Goal: Find specific page/section: Find specific page/section

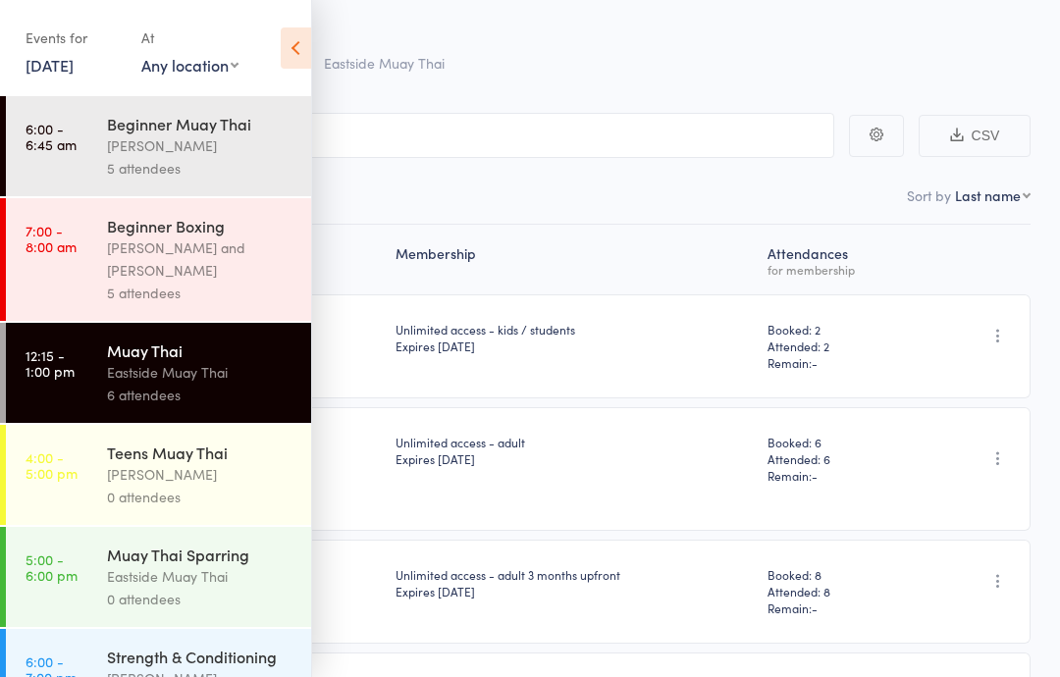
click at [292, 41] on icon at bounding box center [296, 47] width 30 height 41
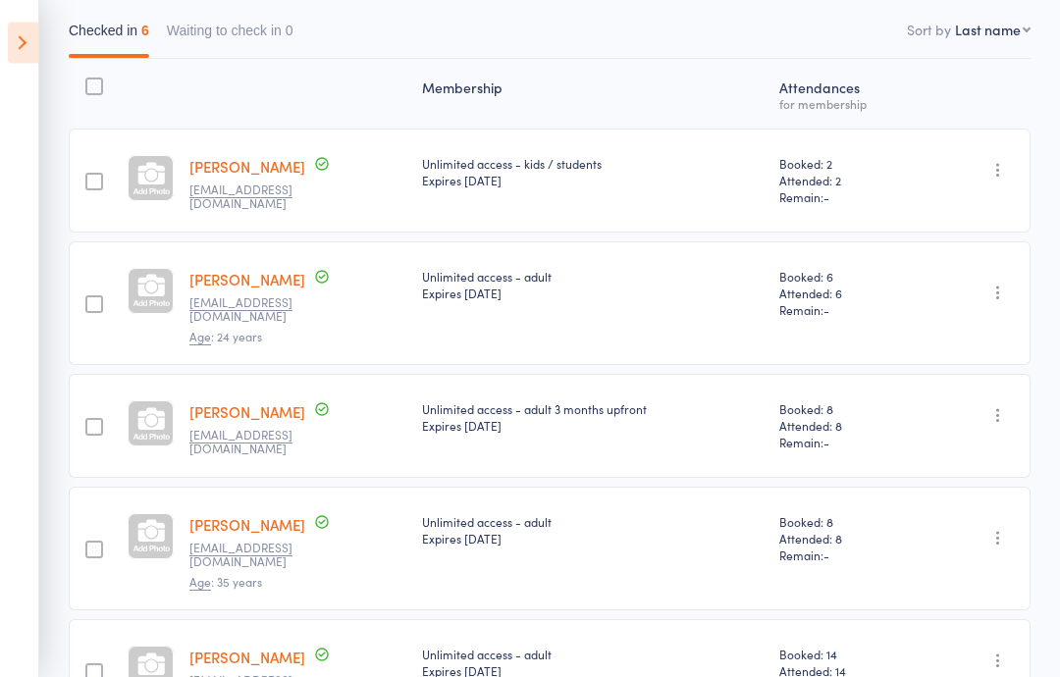
scroll to position [163, 0]
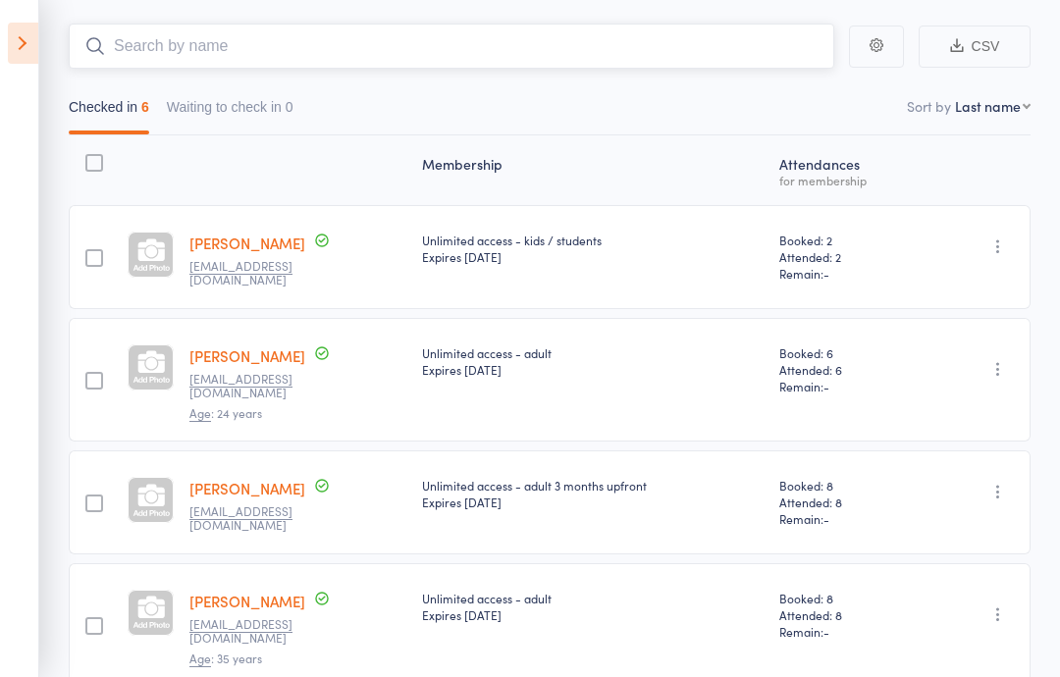
click at [577, 49] on input "search" at bounding box center [451, 46] width 765 height 45
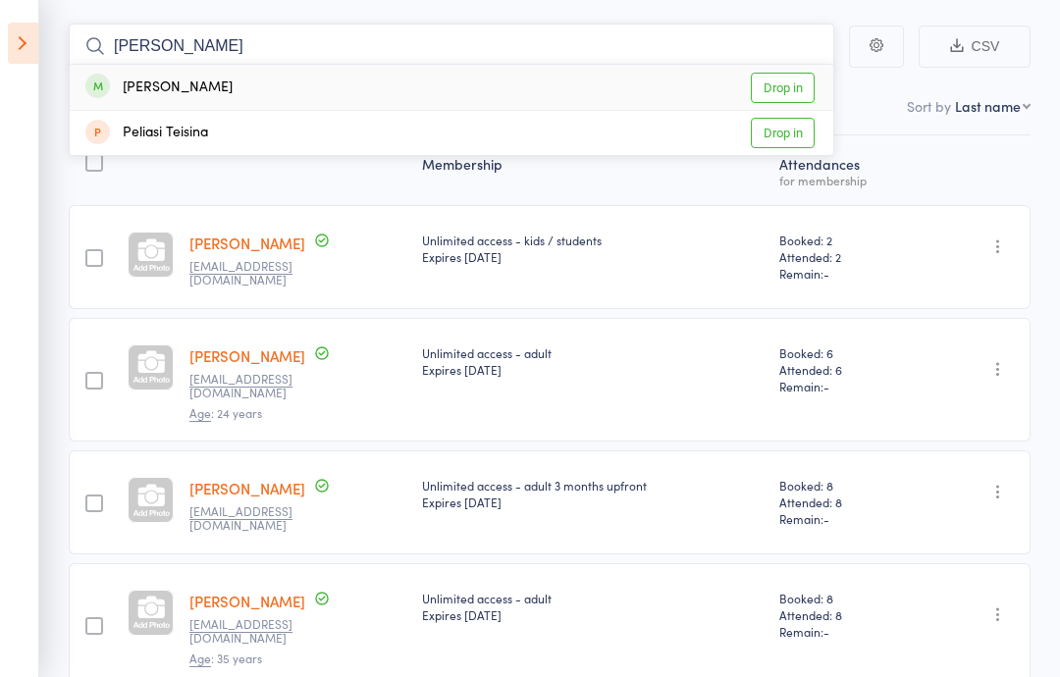
type input "[PERSON_NAME]"
click at [799, 80] on link "Drop in" at bounding box center [783, 88] width 64 height 30
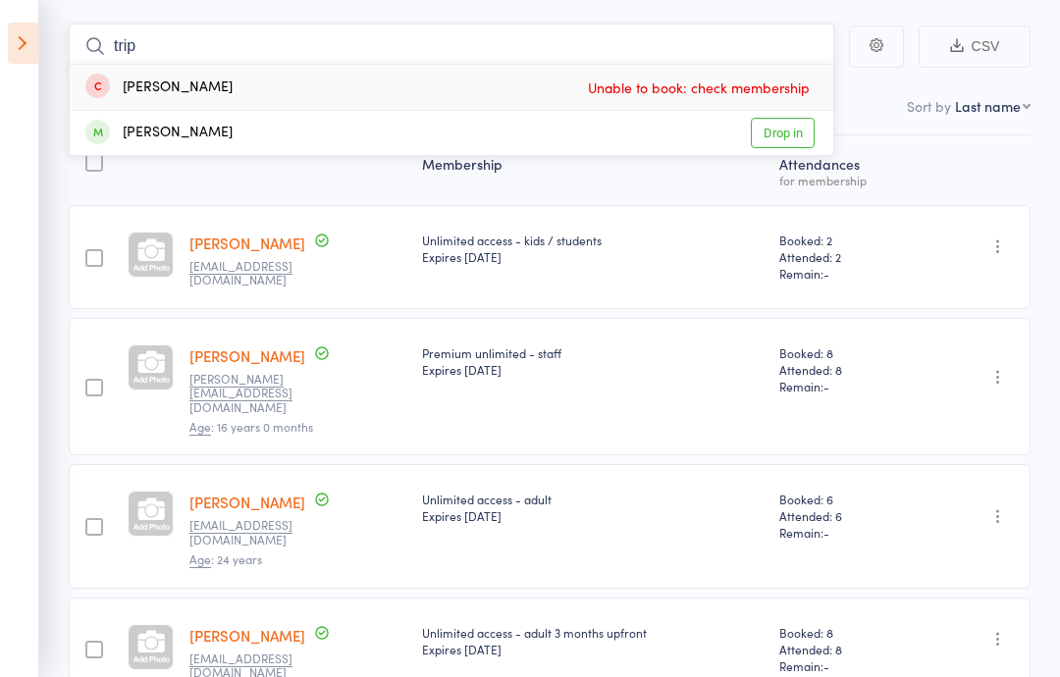
type input "trip"
click at [16, 40] on icon at bounding box center [23, 43] width 30 height 41
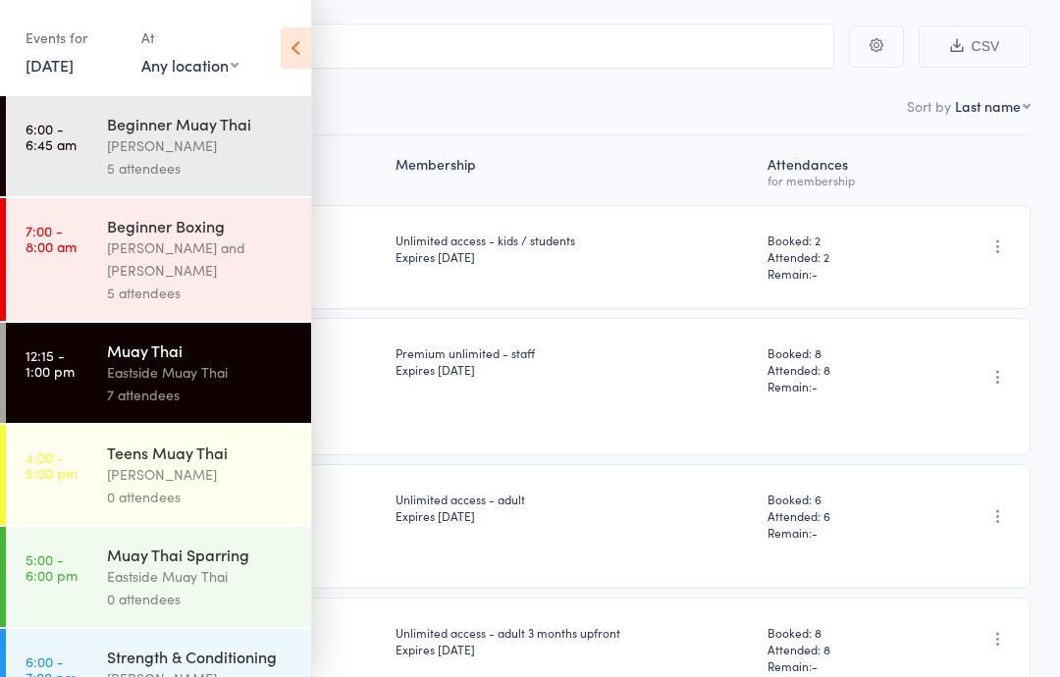
click at [214, 279] on div "[PERSON_NAME] and [PERSON_NAME]" at bounding box center [200, 258] width 187 height 45
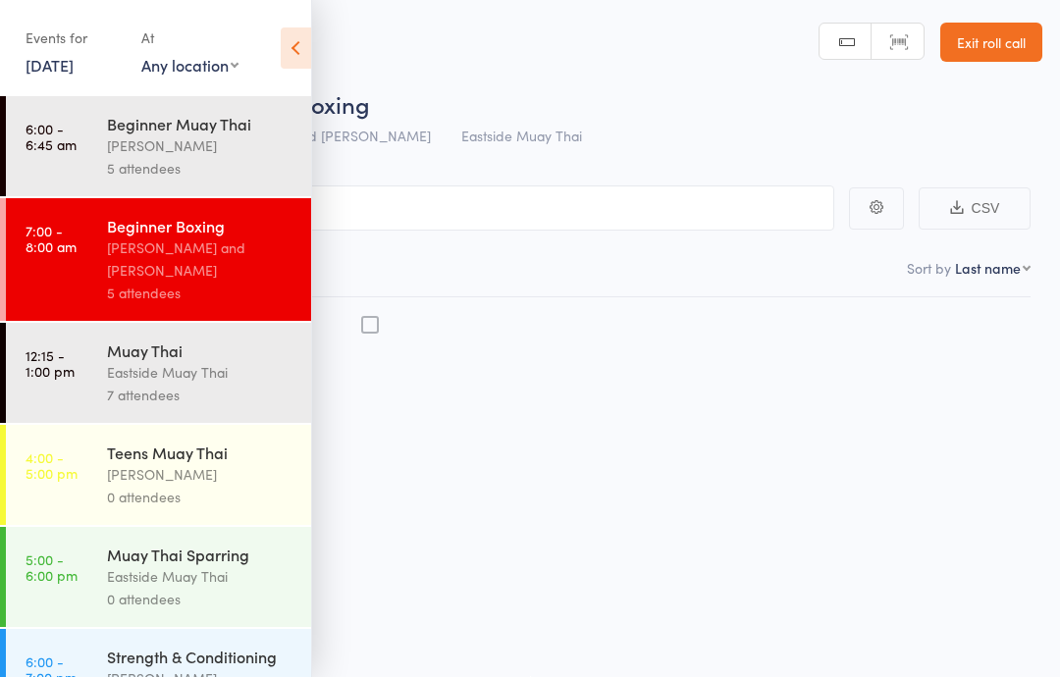
scroll to position [1, 0]
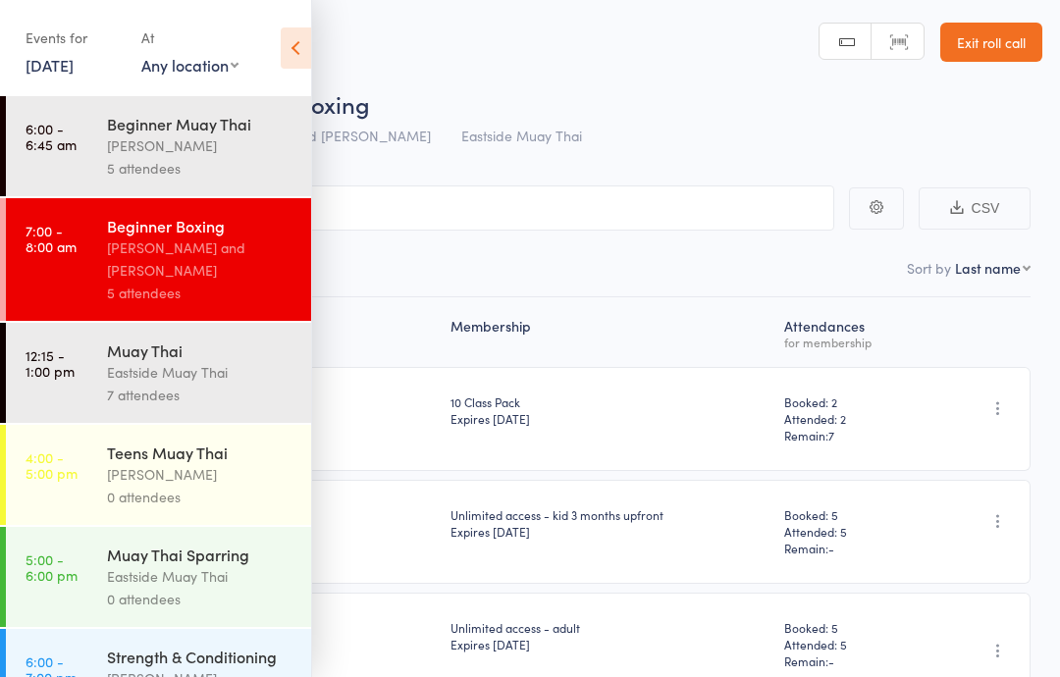
click at [299, 30] on icon at bounding box center [296, 47] width 30 height 41
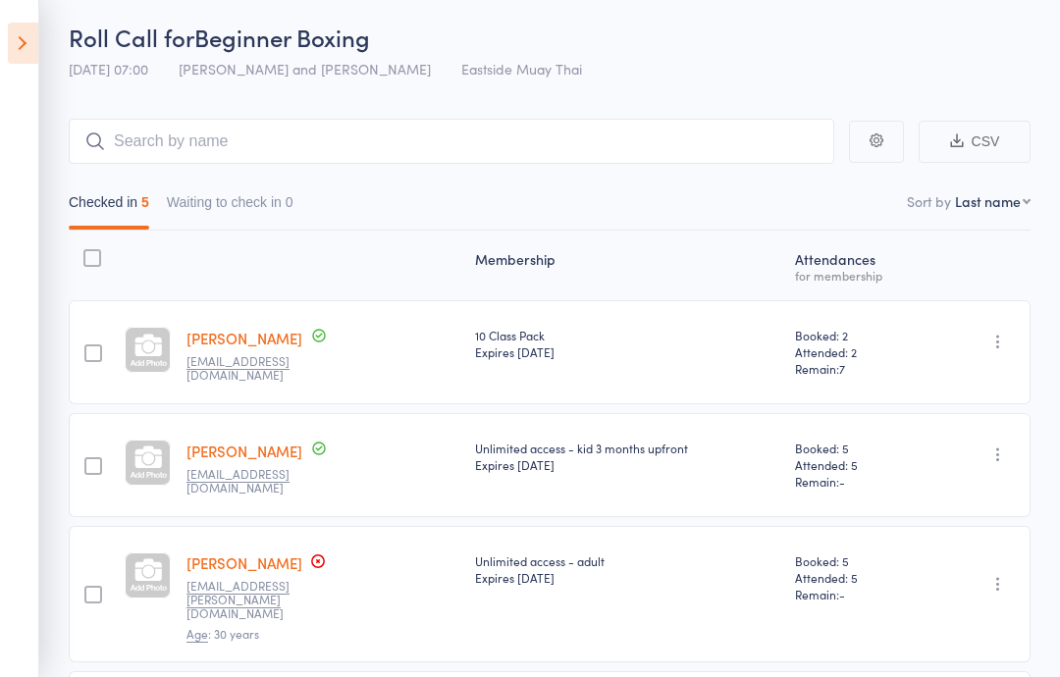
scroll to position [0, 0]
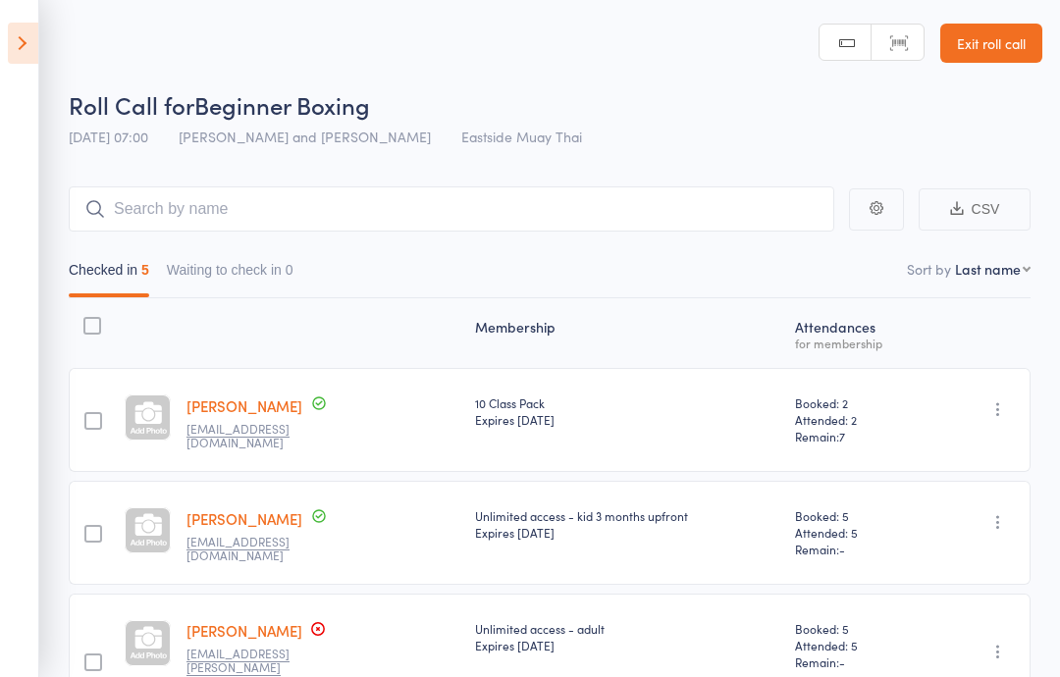
click at [47, 26] on header "Roll Call for Beginner Boxing [DATE] 07:00 [PERSON_NAME] and [PERSON_NAME] East…" at bounding box center [530, 78] width 1060 height 157
click at [26, 46] on icon at bounding box center [23, 43] width 30 height 41
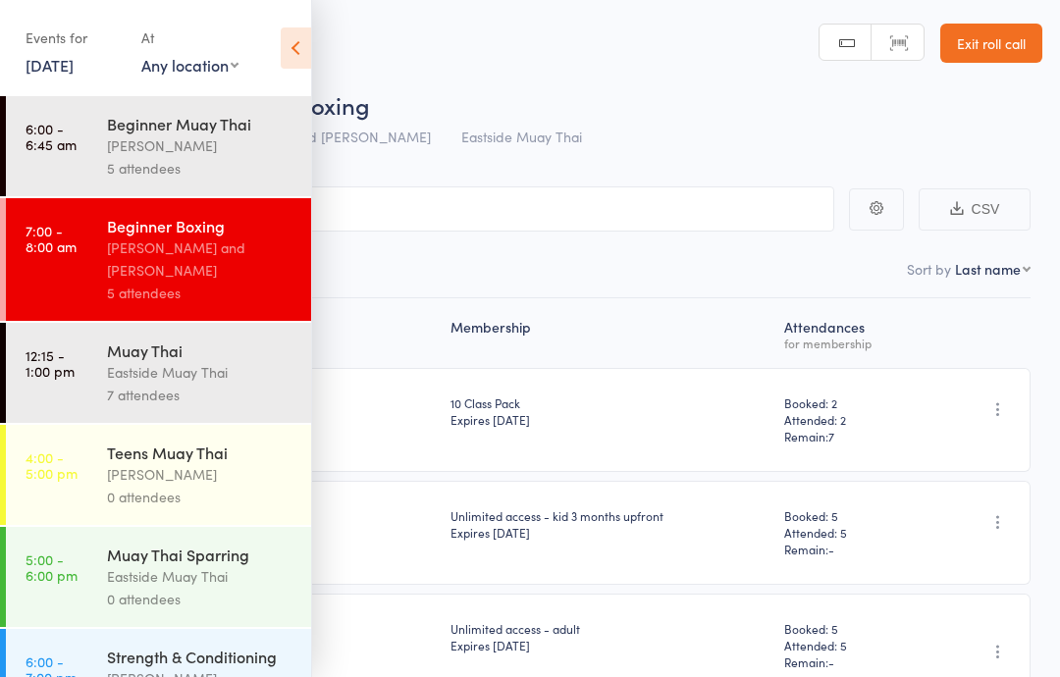
click at [211, 131] on div "Beginner Muay Thai" at bounding box center [200, 124] width 187 height 22
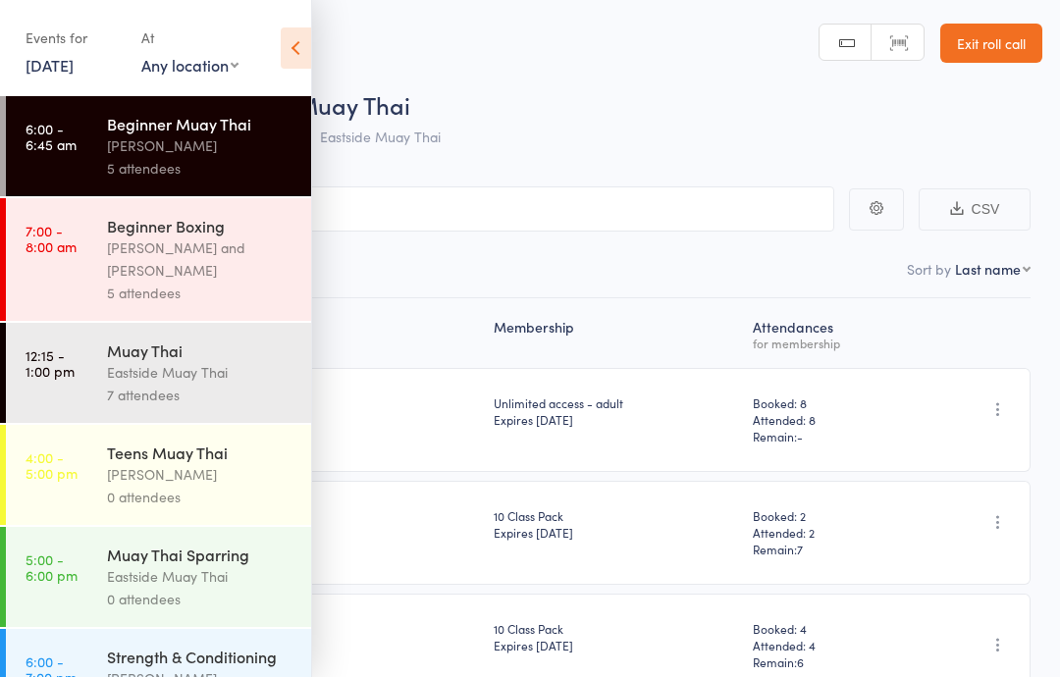
click at [288, 46] on icon at bounding box center [296, 47] width 30 height 41
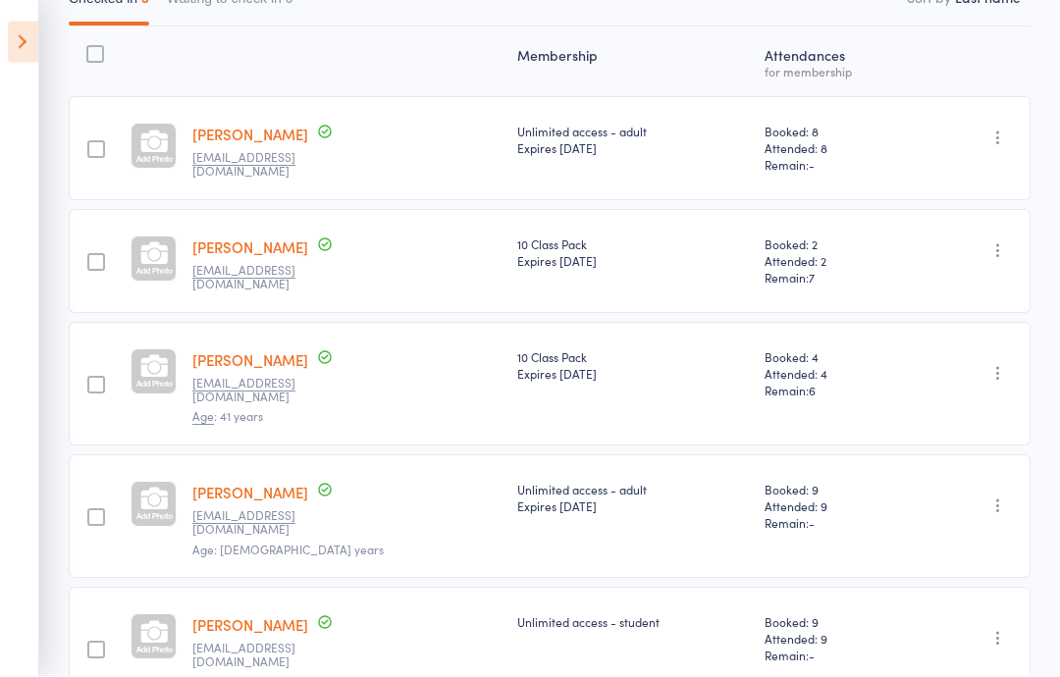
scroll to position [270, 0]
